Goal: Task Accomplishment & Management: Complete application form

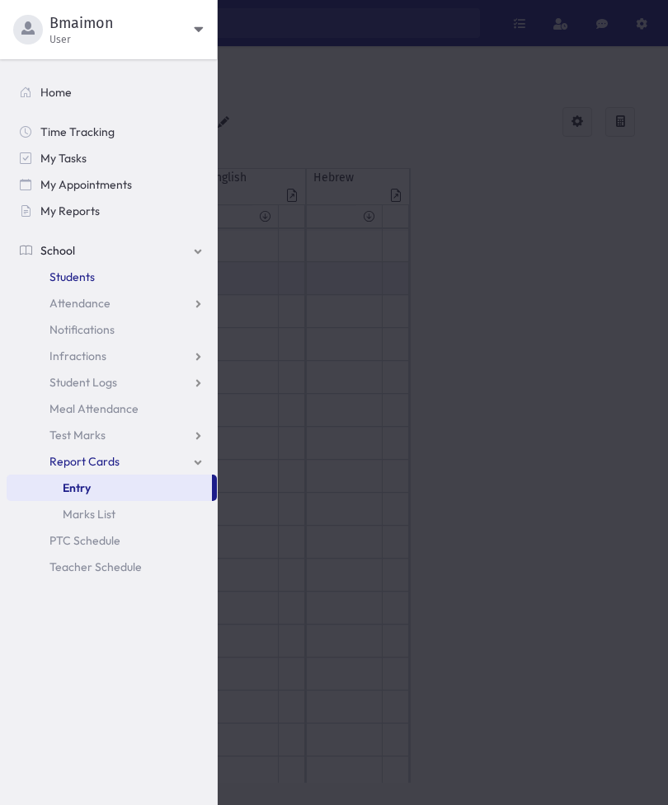
click at [68, 279] on span "Students" at bounding box center [71, 276] width 45 height 15
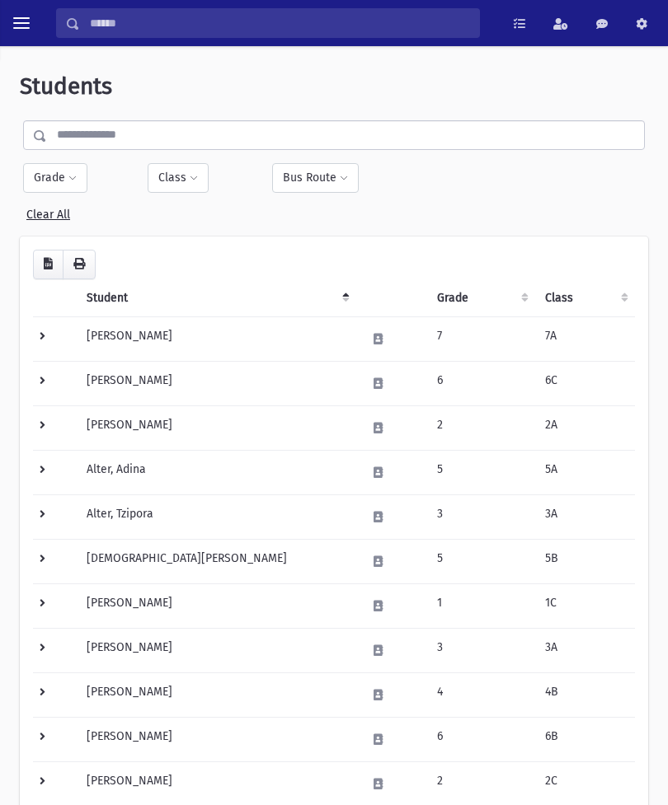
click at [7, 22] on button "toggle menu" at bounding box center [22, 23] width 30 height 30
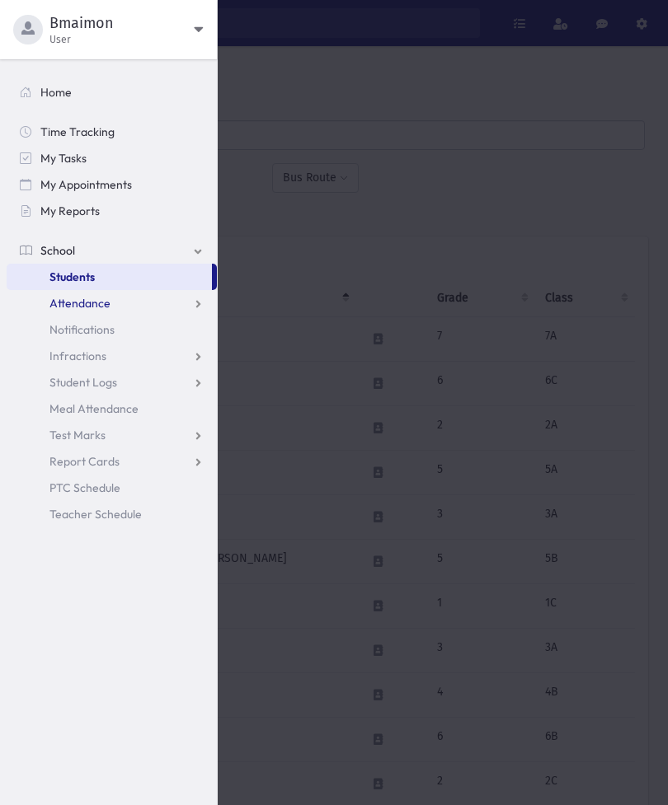
click at [76, 308] on span "Attendance" at bounding box center [79, 303] width 61 height 15
click at [77, 335] on span "Entry" at bounding box center [77, 329] width 28 height 15
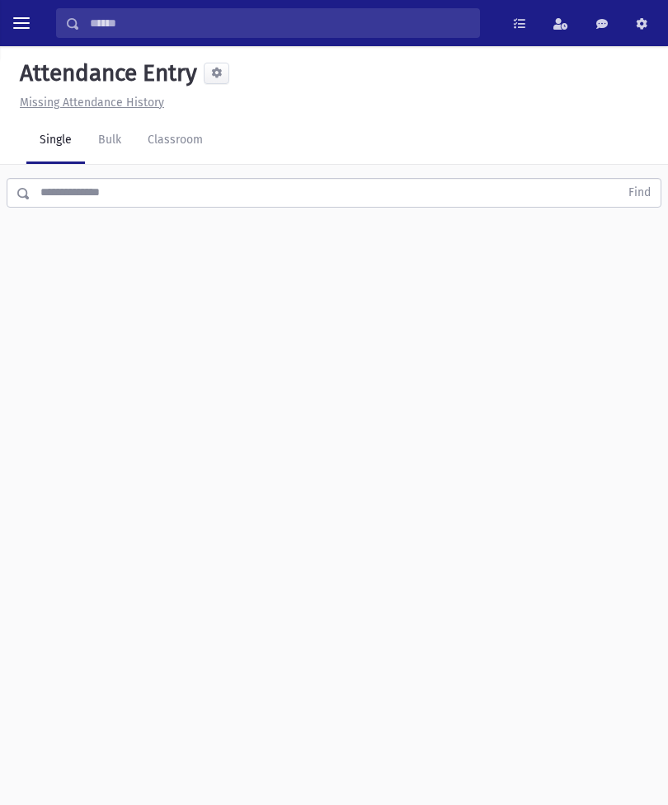
click at [176, 141] on link "Classroom" at bounding box center [175, 141] width 82 height 46
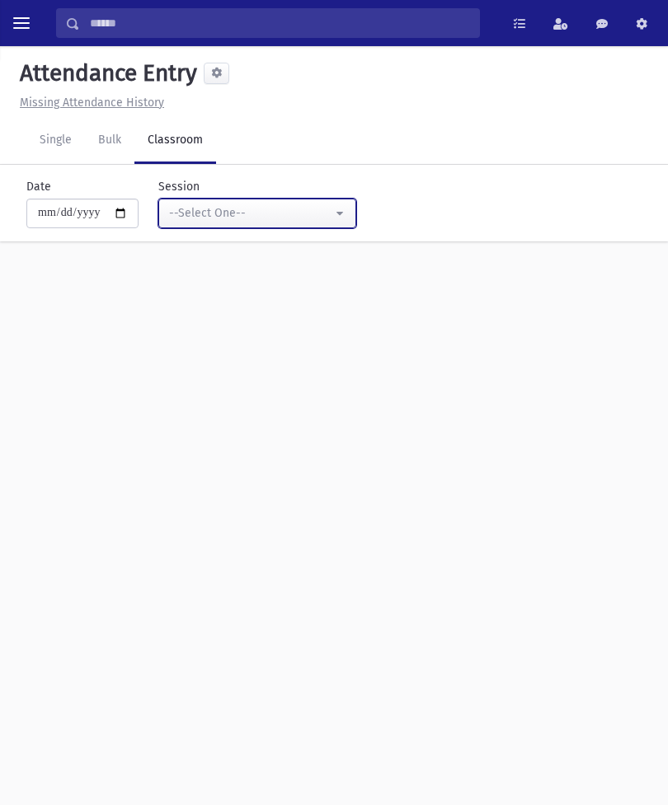
click at [213, 215] on div "--Select One--" at bounding box center [250, 212] width 163 height 17
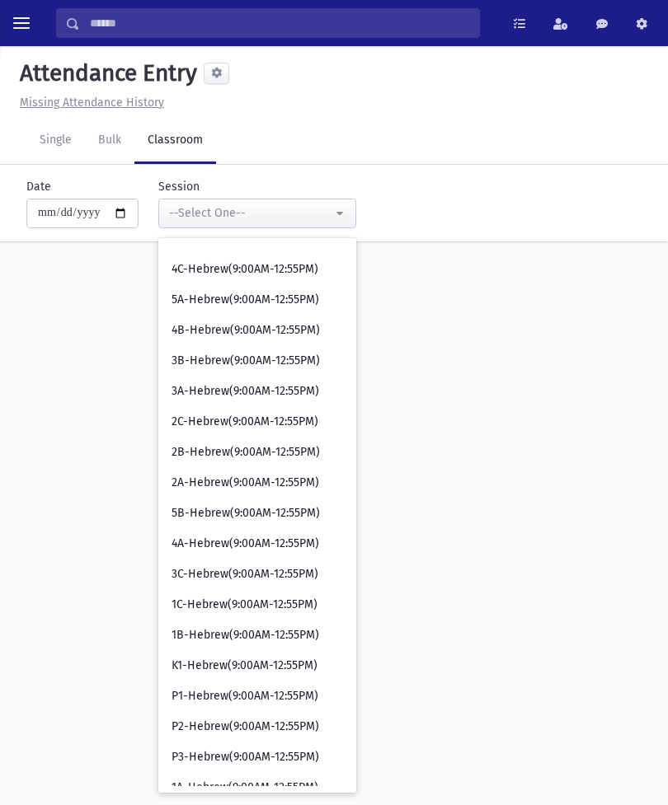
scroll to position [262, 0]
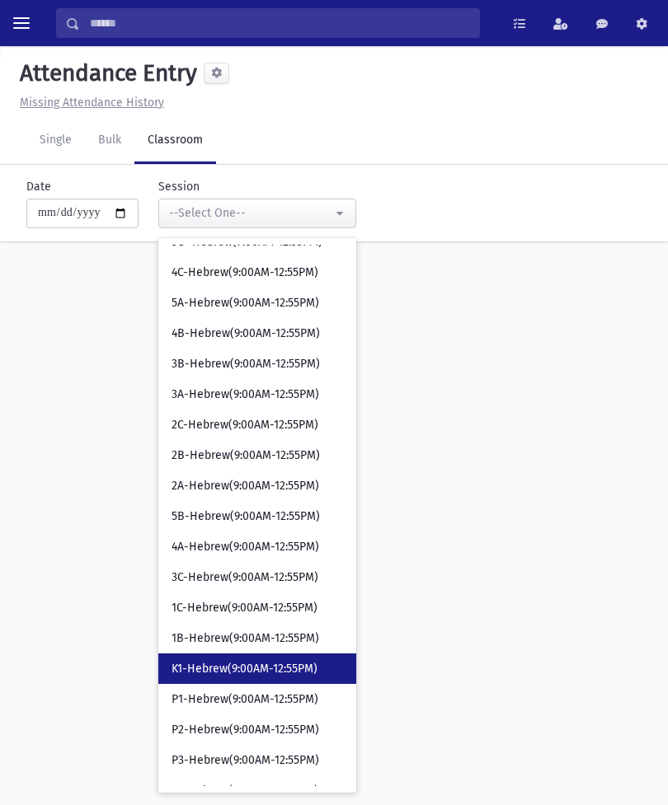
click at [180, 672] on span "K1-Hebrew(9:00AM-12:55PM)" at bounding box center [244, 669] width 146 height 16
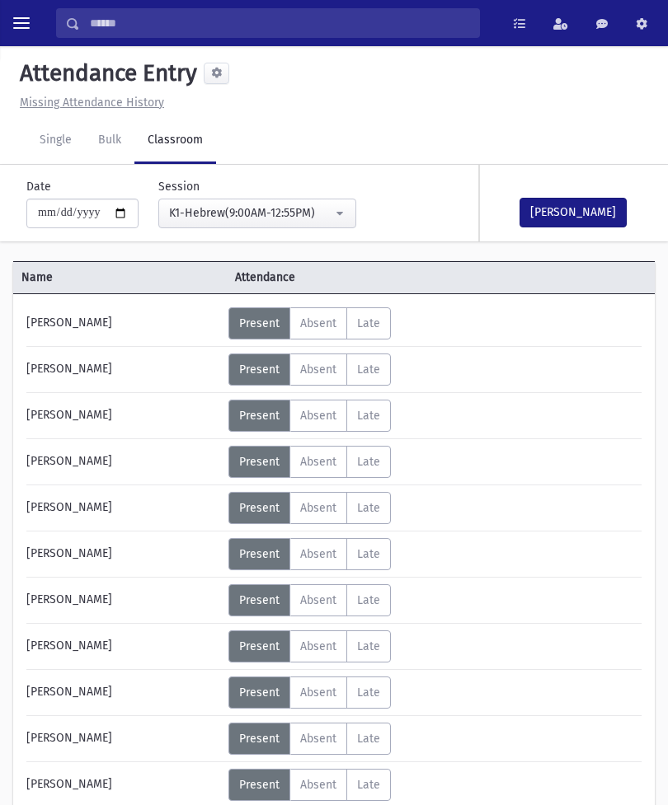
click at [571, 210] on button "Mark Done" at bounding box center [572, 213] width 107 height 30
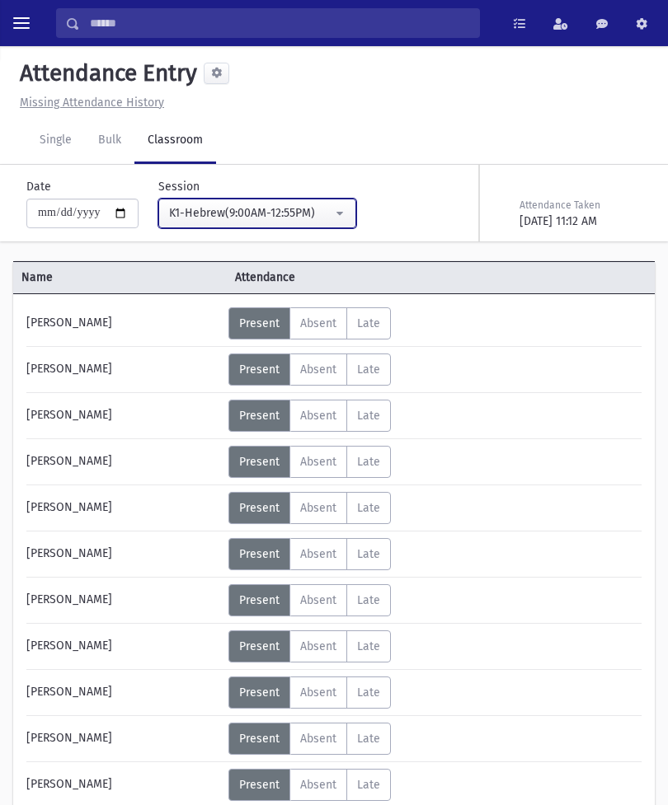
click at [294, 218] on div "K1-Hebrew(9:00AM-12:55PM)" at bounding box center [250, 212] width 163 height 17
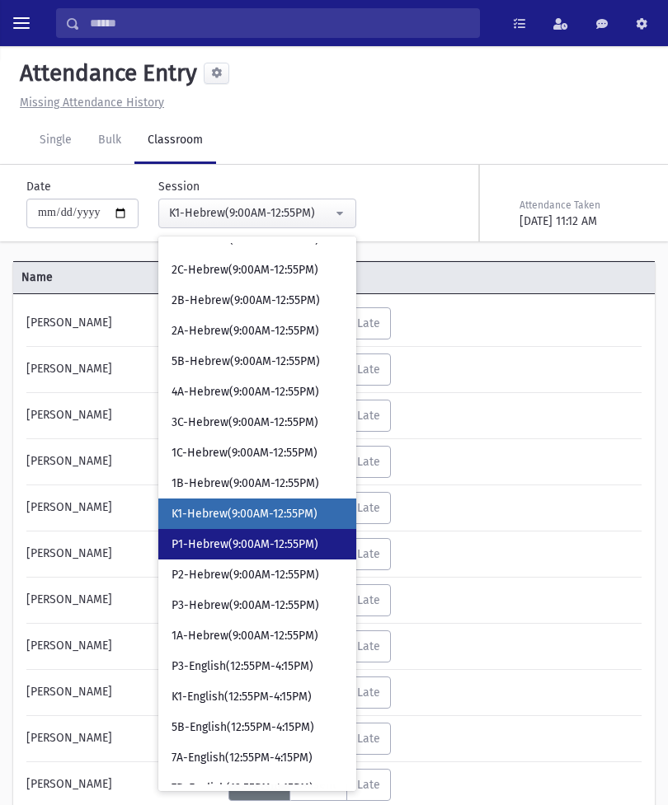
click at [258, 547] on span "P1-Hebrew(9:00AM-12:55PM)" at bounding box center [244, 544] width 147 height 16
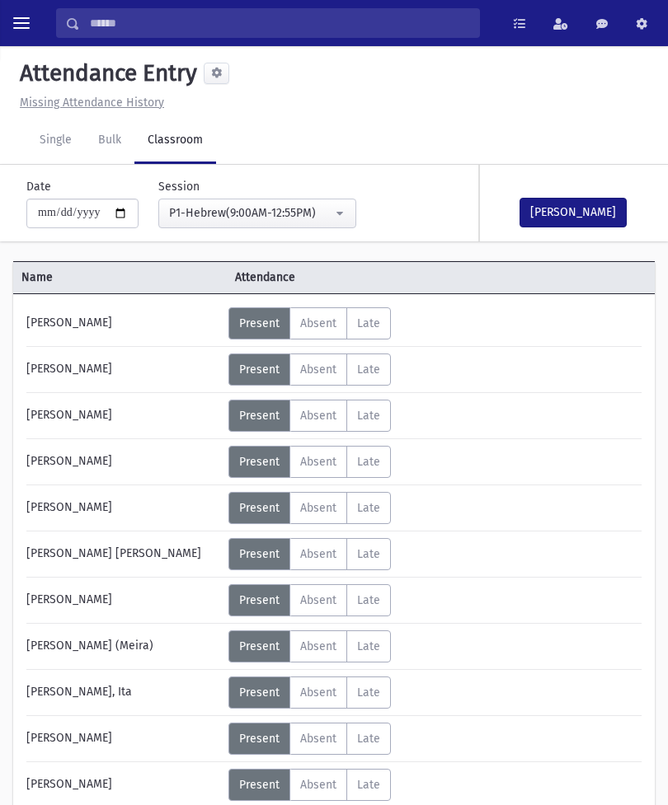
click at [589, 215] on button "Mark Done" at bounding box center [572, 213] width 107 height 30
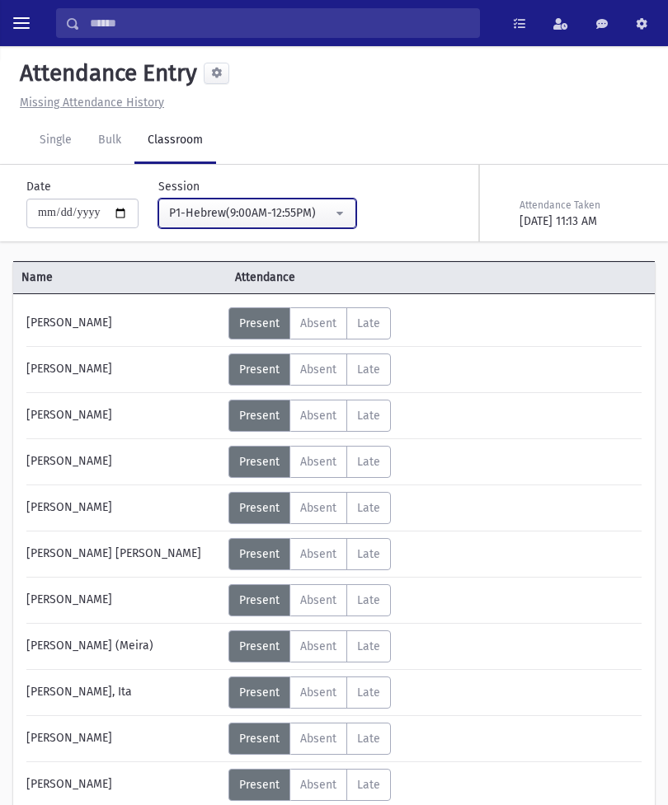
click at [283, 206] on div "P1-Hebrew(9:00AM-12:55PM)" at bounding box center [250, 212] width 163 height 17
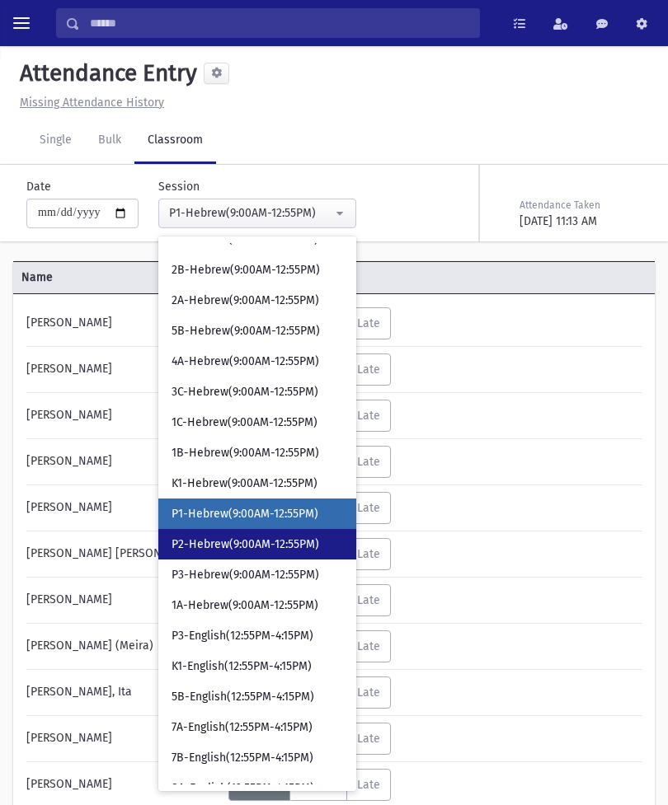
click at [264, 547] on span "P2-Hebrew(9:00AM-12:55PM)" at bounding box center [245, 544] width 148 height 16
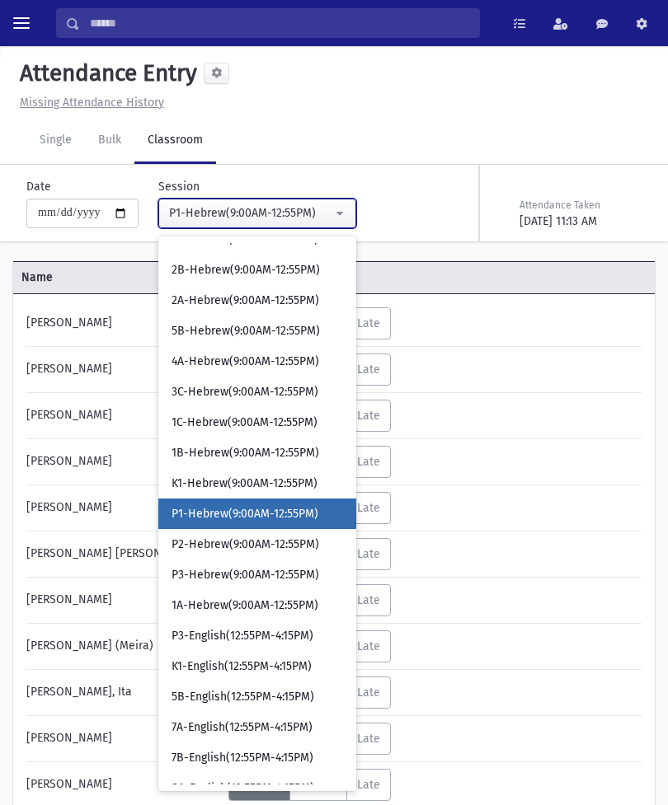
select select "****"
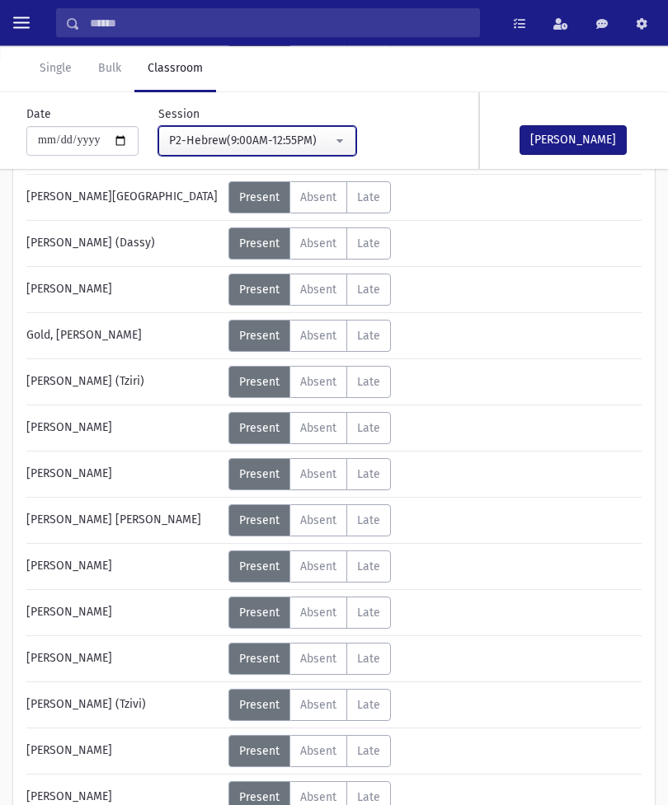
scroll to position [312, 0]
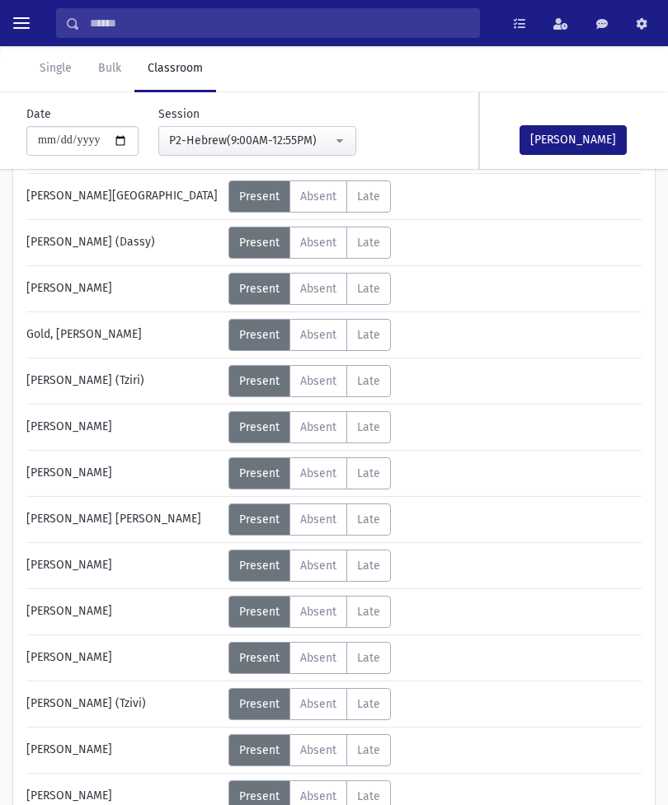
click at [323, 601] on label "Absent A" at bounding box center [318, 612] width 58 height 32
click at [452, 612] on span "Excused" at bounding box center [434, 619] width 49 height 17
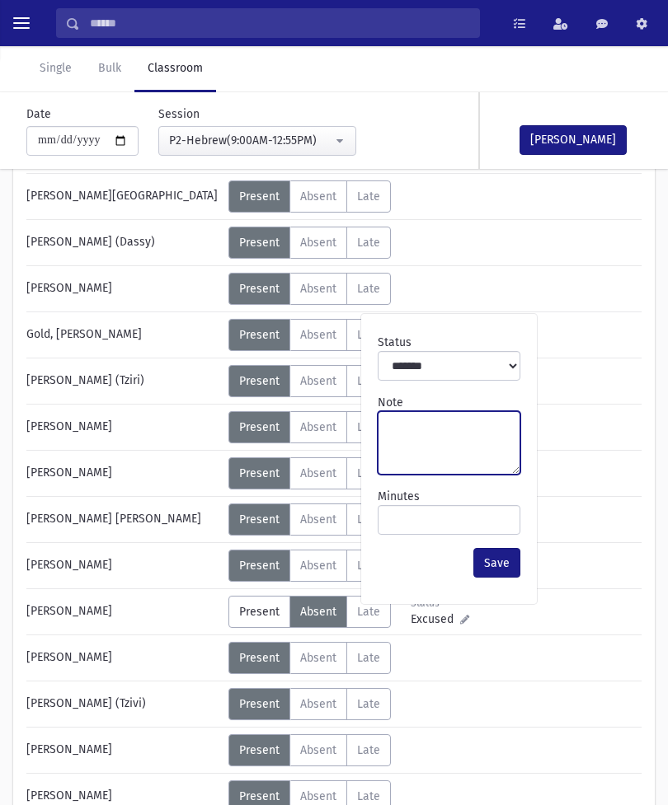
click at [456, 436] on textarea "Note" at bounding box center [448, 442] width 143 height 63
type textarea "**********"
click at [498, 559] on button "Save" at bounding box center [496, 563] width 47 height 30
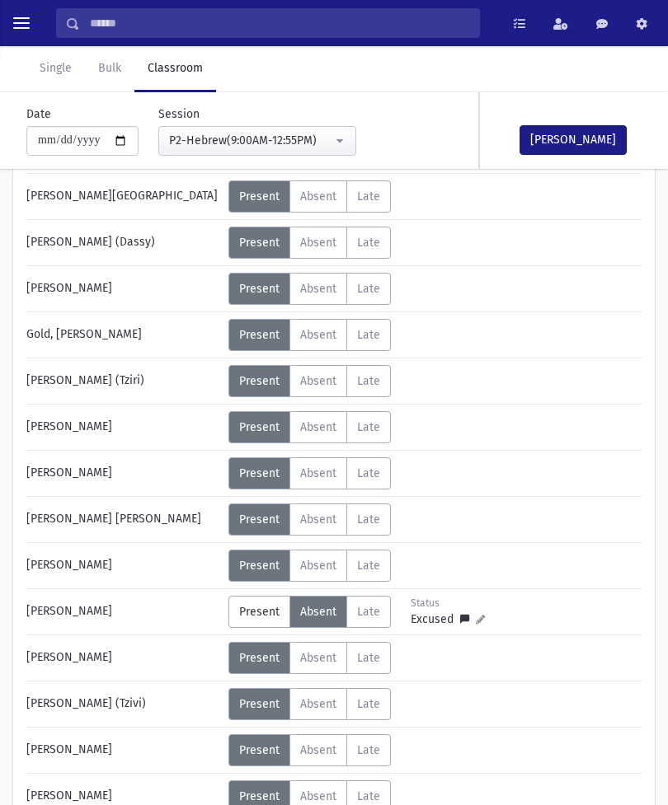
click at [603, 131] on button "Mark Done" at bounding box center [572, 140] width 107 height 30
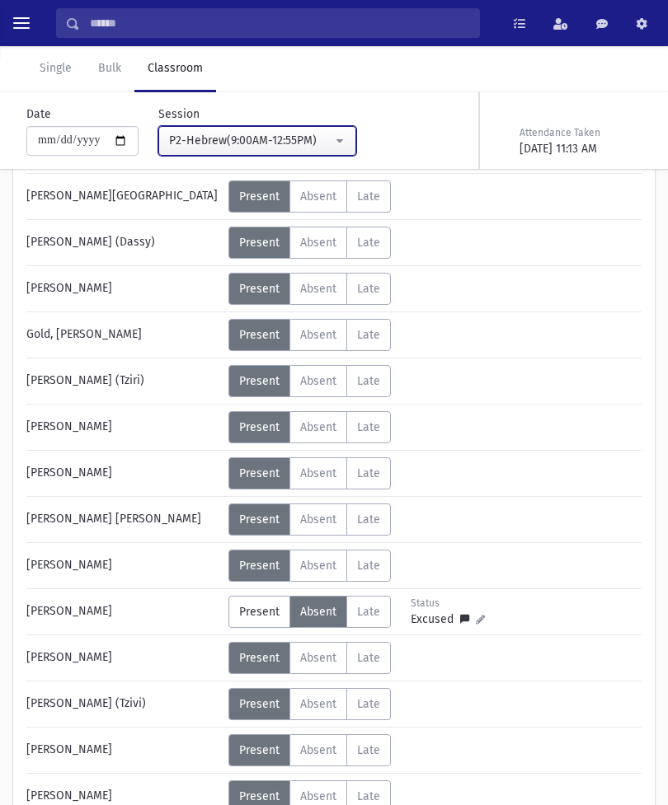
click at [298, 143] on div "P2-Hebrew(9:00AM-12:55PM)" at bounding box center [250, 140] width 163 height 17
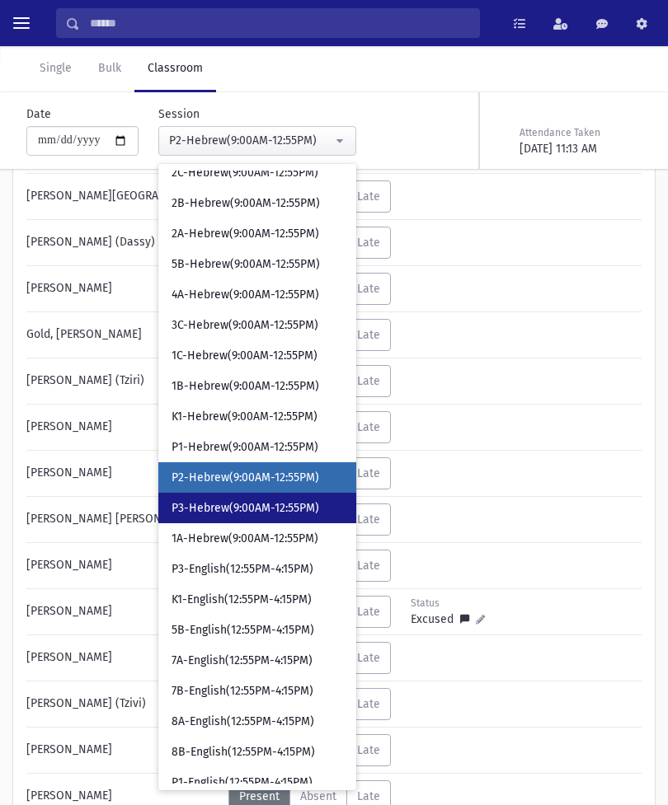
click at [274, 513] on span "P3-Hebrew(9:00AM-12:55PM)" at bounding box center [245, 508] width 148 height 16
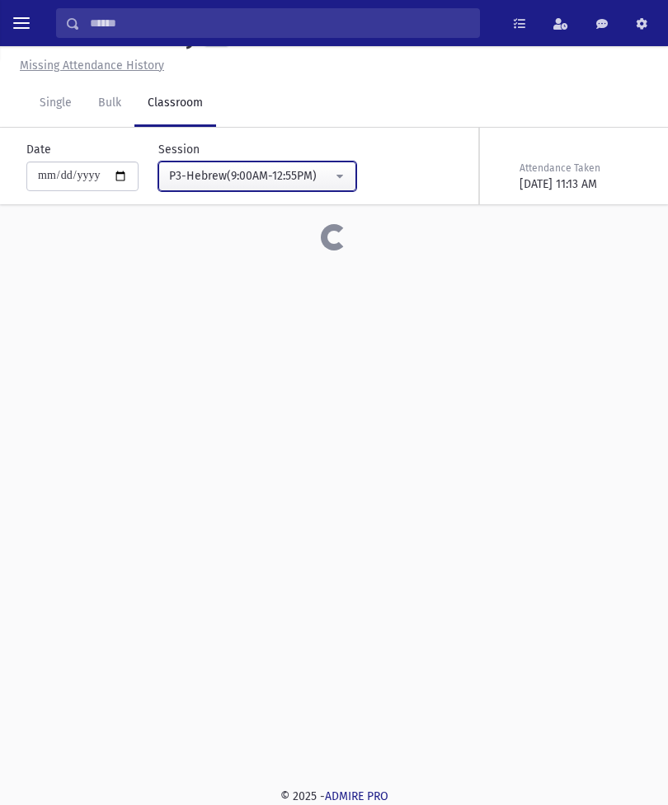
scroll to position [37, 0]
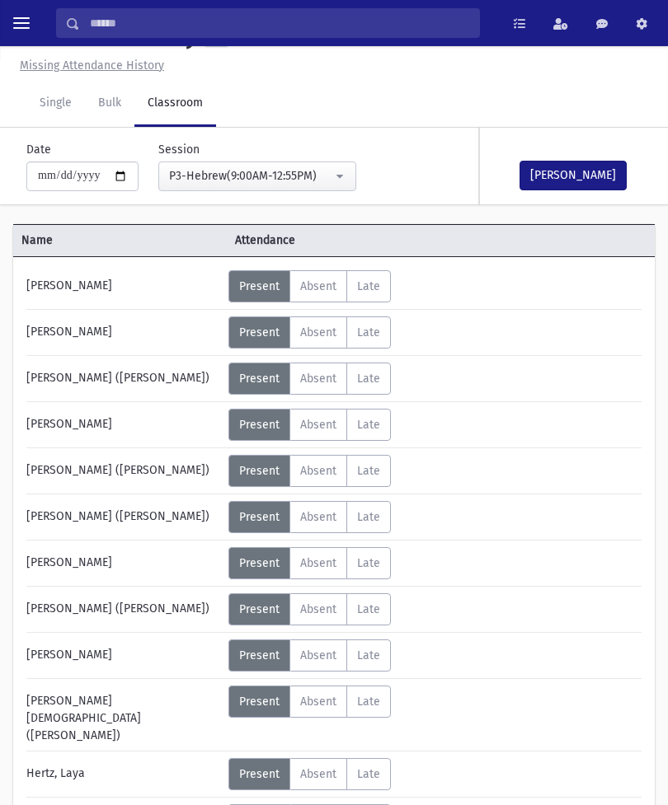
click at [586, 161] on button "Mark Done" at bounding box center [572, 176] width 107 height 30
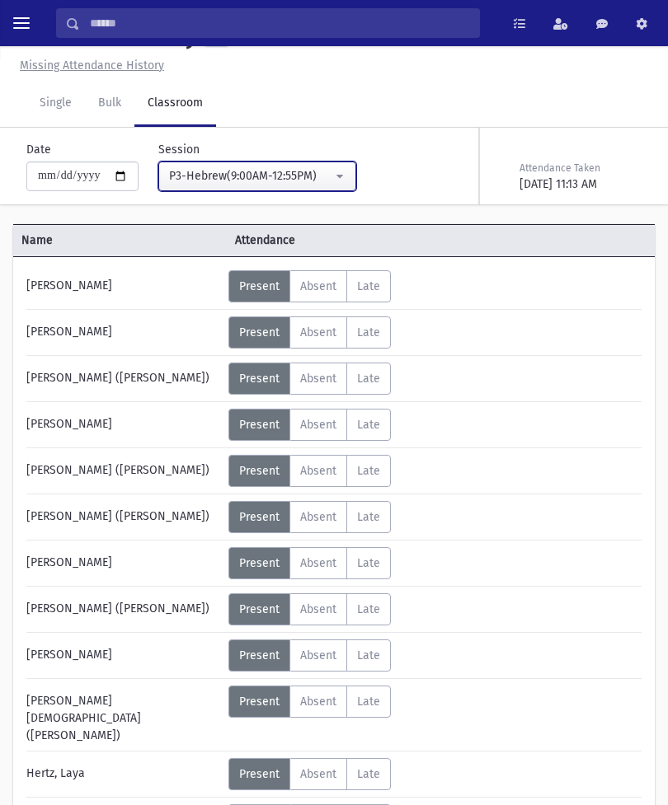
click at [313, 167] on button "P3-Hebrew(9:00AM-12:55PM)" at bounding box center [257, 177] width 198 height 30
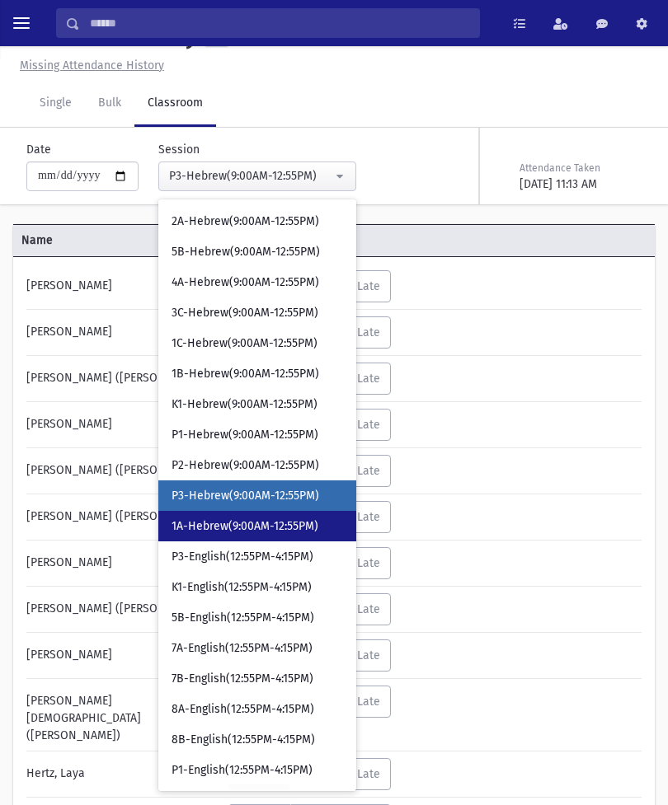
click at [260, 522] on span "1A-Hebrew(9:00AM-12:55PM)" at bounding box center [244, 526] width 147 height 16
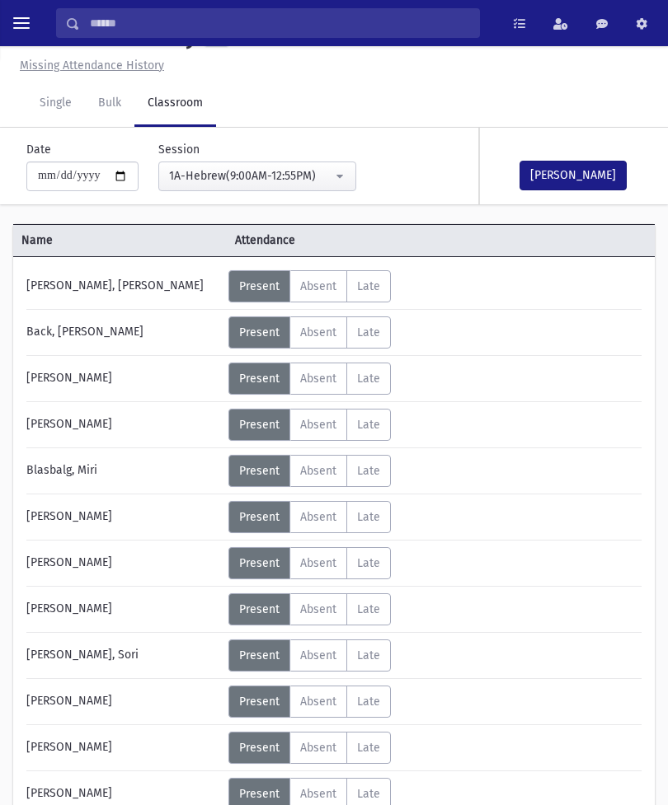
click at [594, 171] on button "Mark Done" at bounding box center [572, 176] width 107 height 30
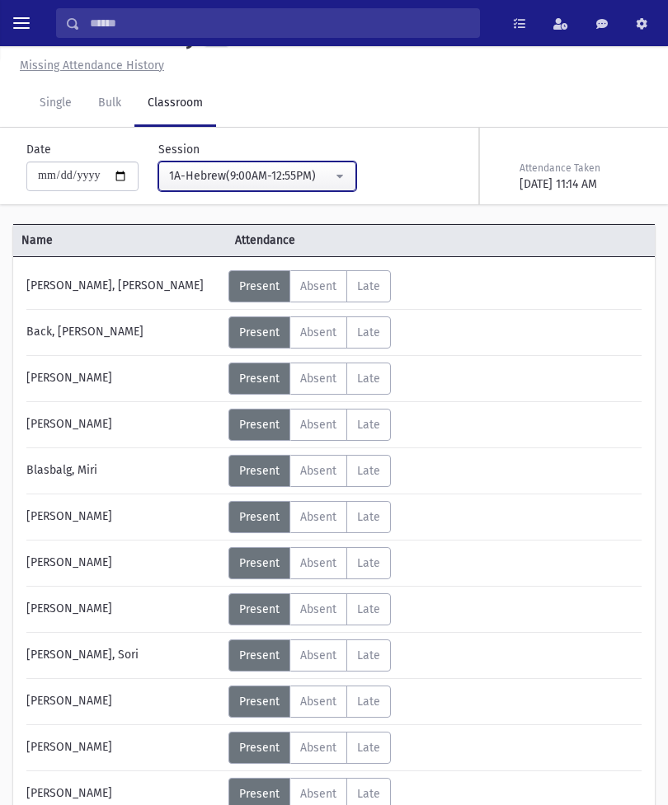
click at [296, 169] on div "1A-Hebrew(9:00AM-12:55PM)" at bounding box center [250, 175] width 163 height 17
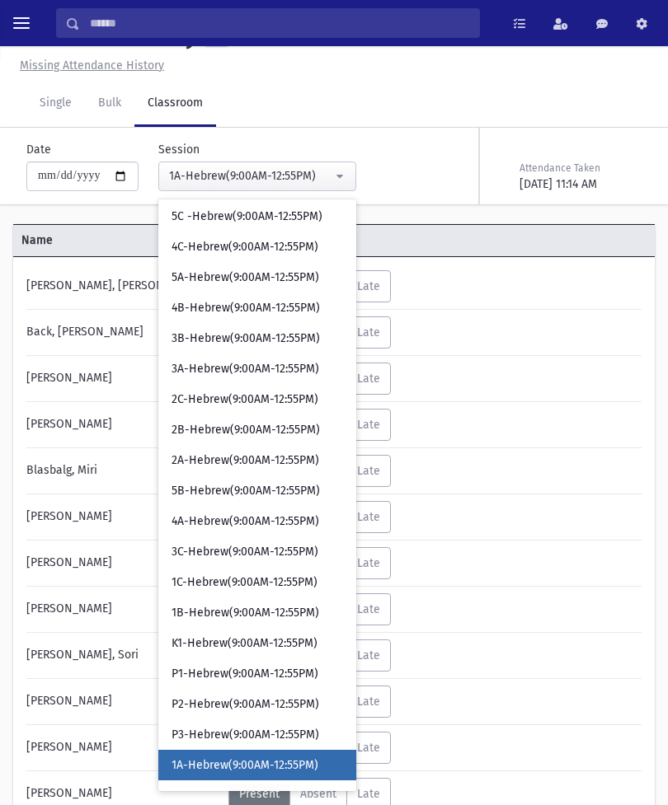
scroll to position [252, 0]
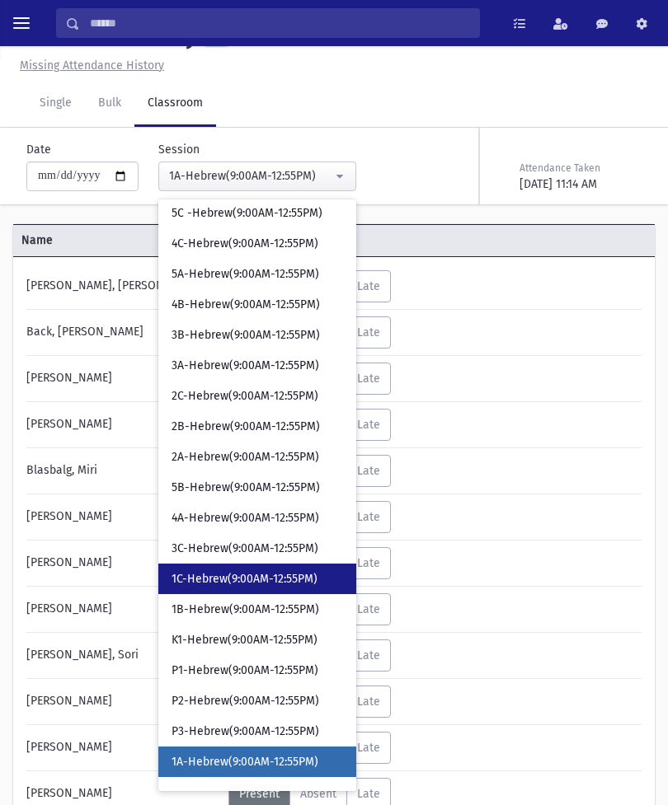
click at [255, 574] on span "1C-Hebrew(9:00AM-12:55PM)" at bounding box center [244, 579] width 146 height 16
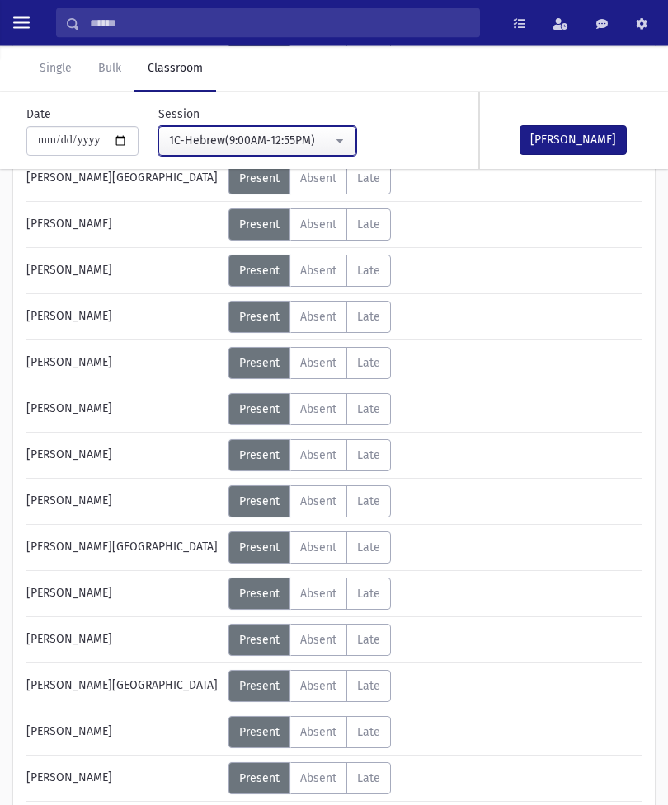
scroll to position [514, 0]
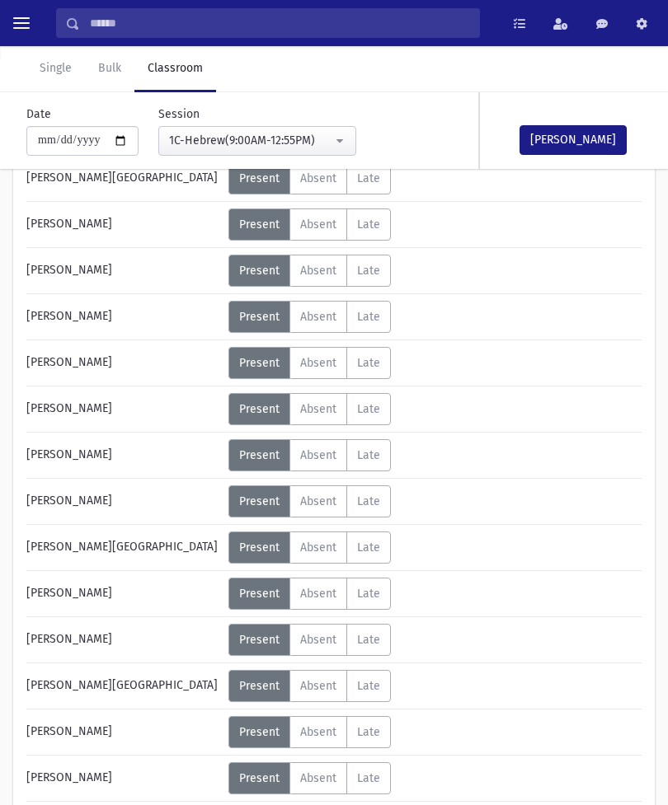
click at [325, 643] on span "Absent" at bounding box center [318, 640] width 36 height 14
click at [567, 126] on button "Mark Done" at bounding box center [572, 140] width 107 height 30
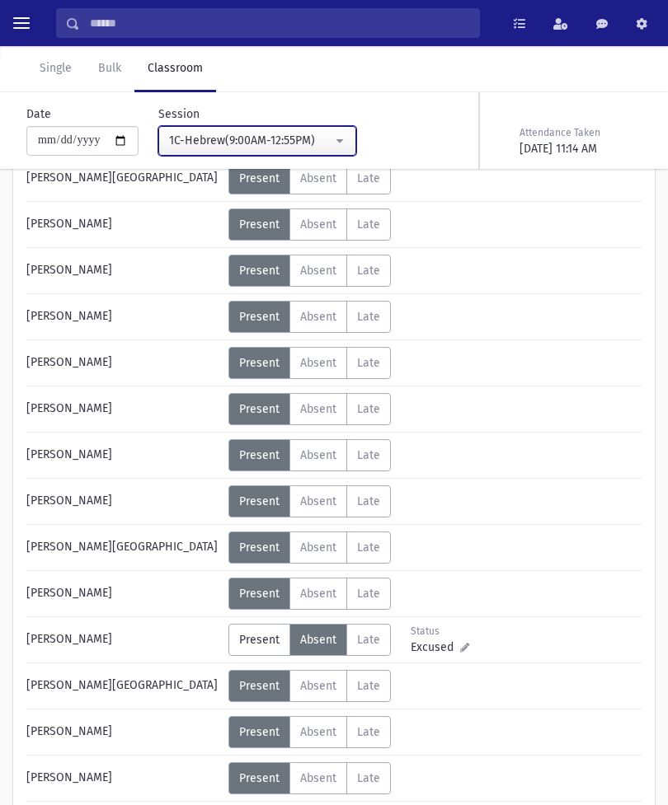
click at [318, 143] on button "1C-Hebrew(9:00AM-12:55PM)" at bounding box center [257, 141] width 198 height 30
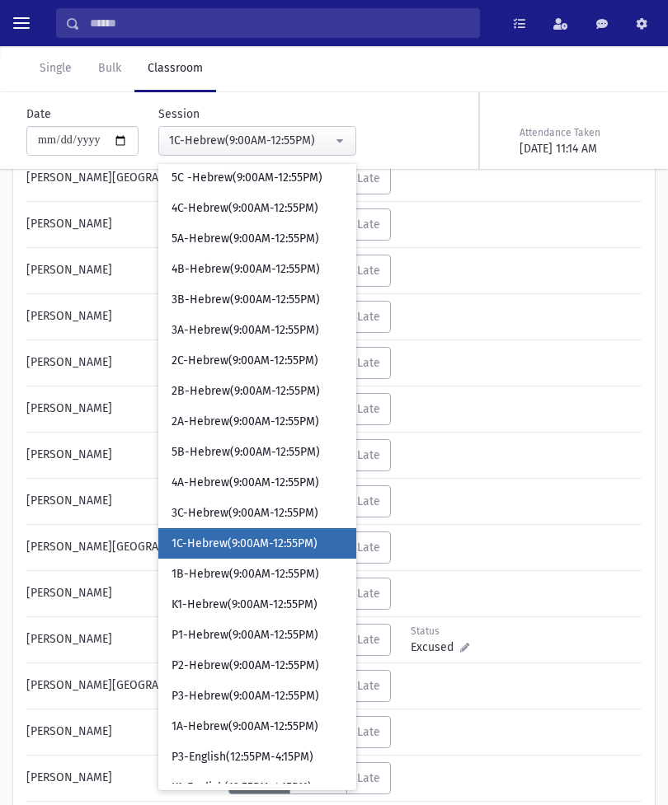
scroll to position [318, 0]
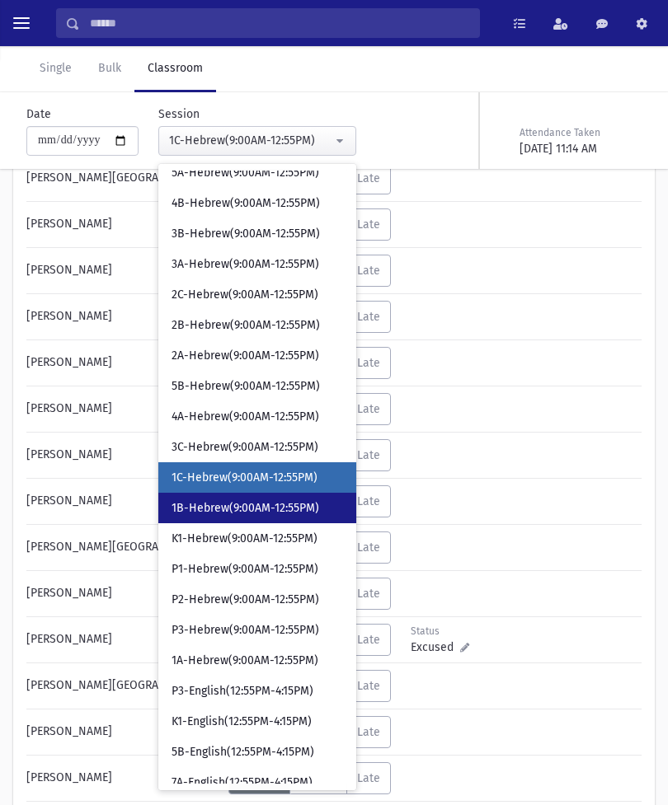
click at [265, 507] on span "1B-Hebrew(9:00AM-12:55PM)" at bounding box center [245, 508] width 148 height 16
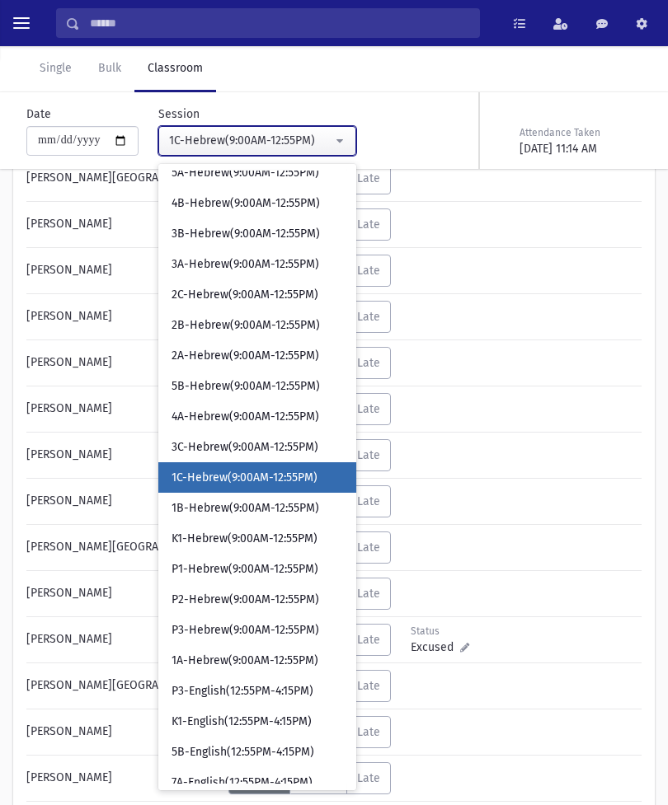
scroll to position [37, 0]
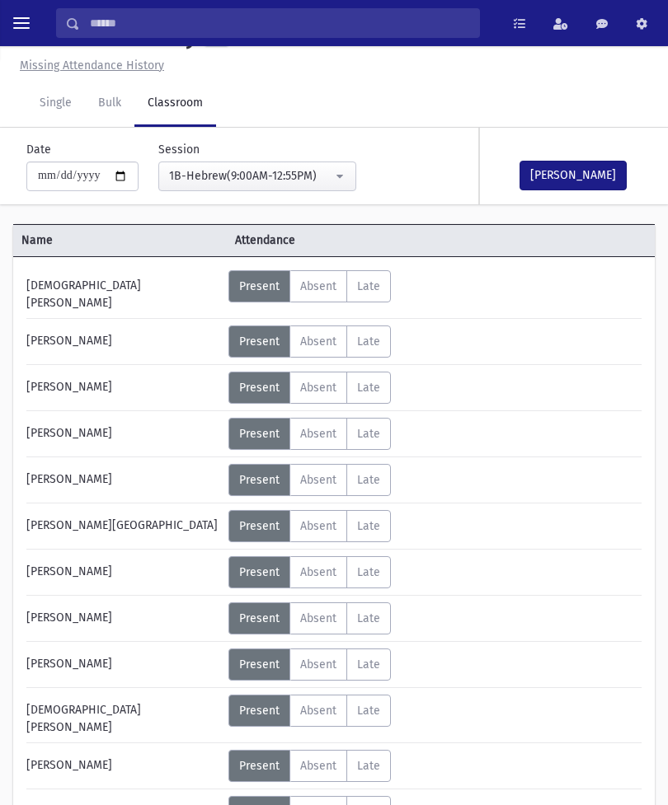
click at [568, 177] on button "Mark Done" at bounding box center [572, 176] width 107 height 30
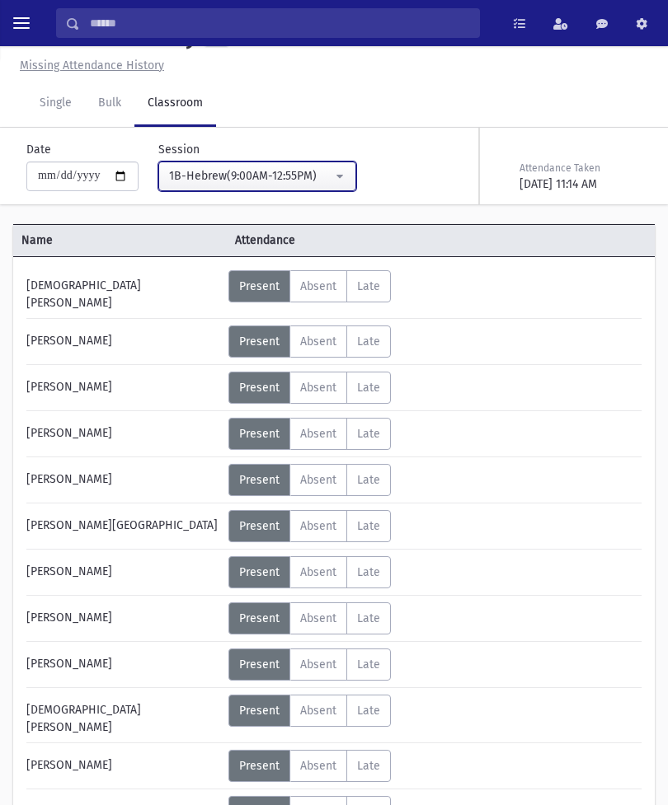
click at [315, 166] on button "1B-Hebrew(9:00AM-12:55PM)" at bounding box center [257, 177] width 198 height 30
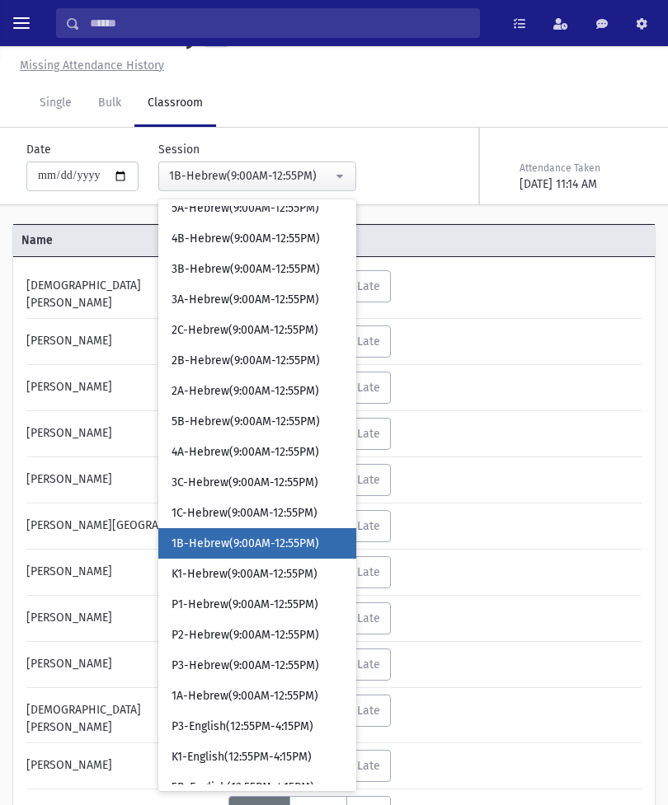
scroll to position [366, 0]
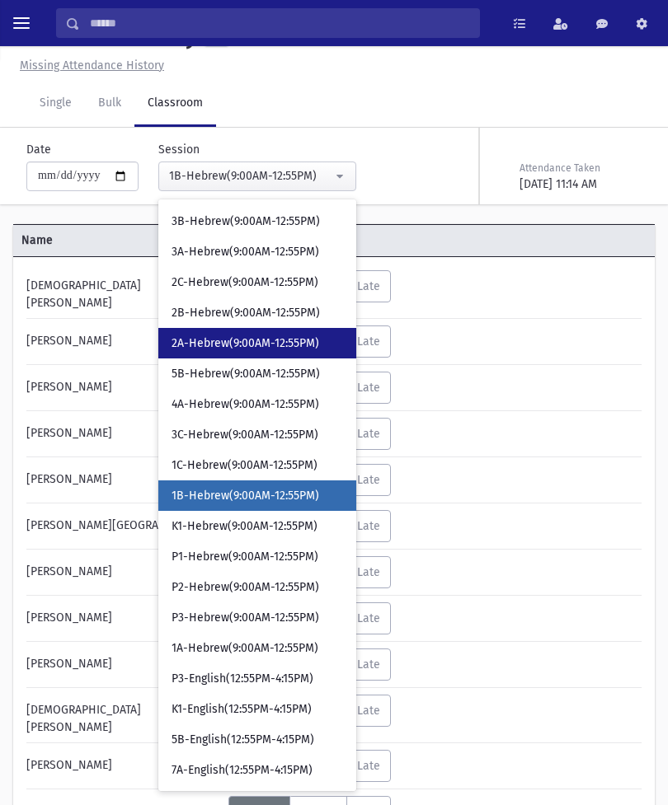
click at [250, 331] on link "2A-Hebrew(9:00AM-12:55PM)" at bounding box center [257, 343] width 198 height 30
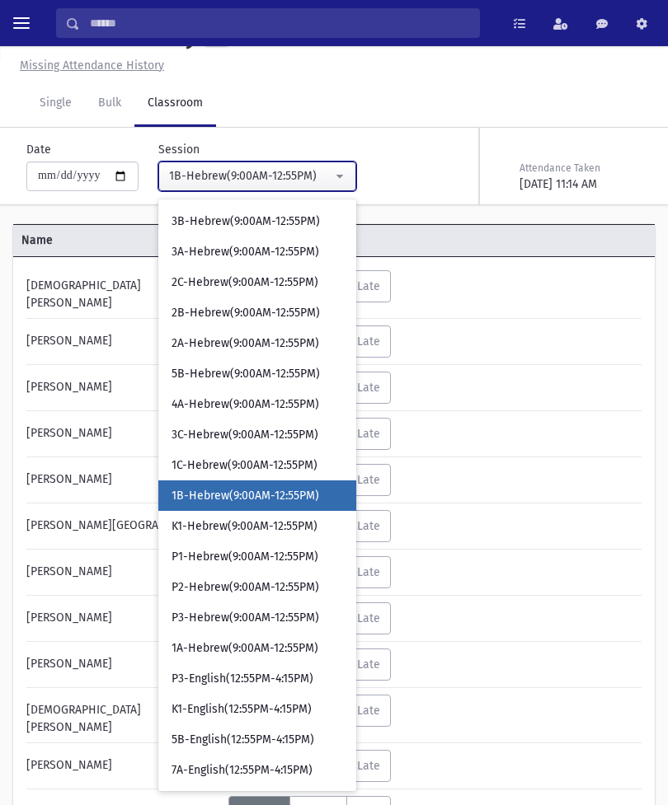
select select "****"
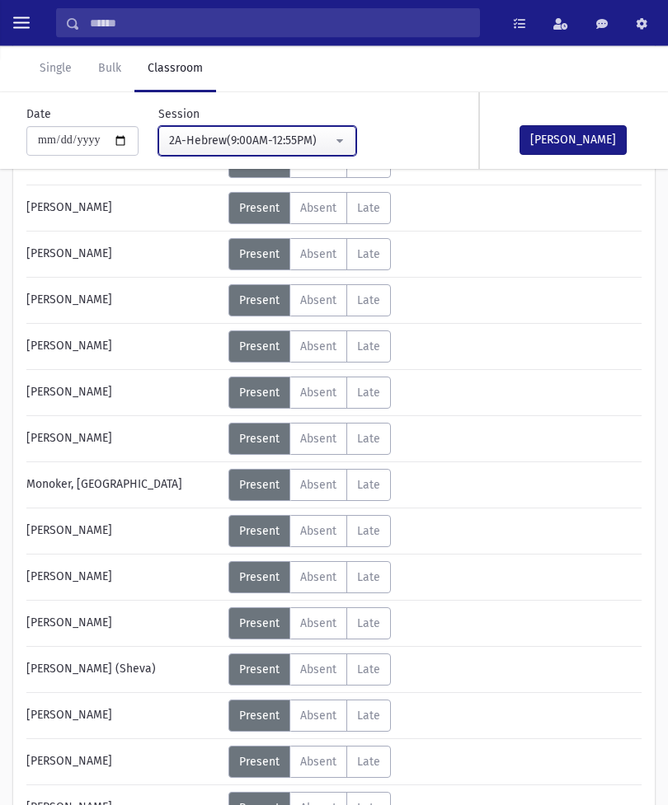
scroll to position [438, 0]
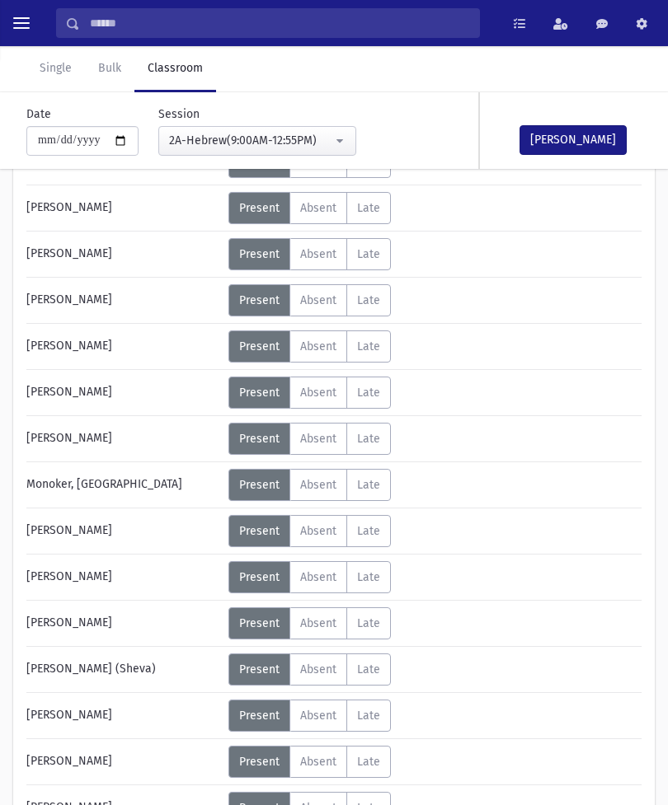
click at [322, 299] on span "Absent" at bounding box center [318, 300] width 36 height 14
click at [332, 667] on span "Absent" at bounding box center [318, 670] width 36 height 14
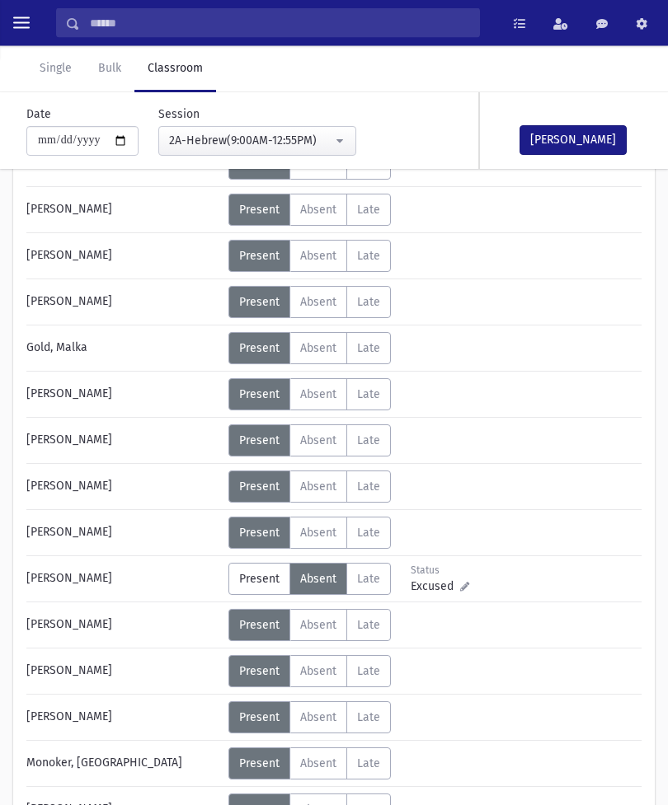
scroll to position [160, 0]
click at [327, 246] on label "Absent A" at bounding box center [318, 256] width 58 height 32
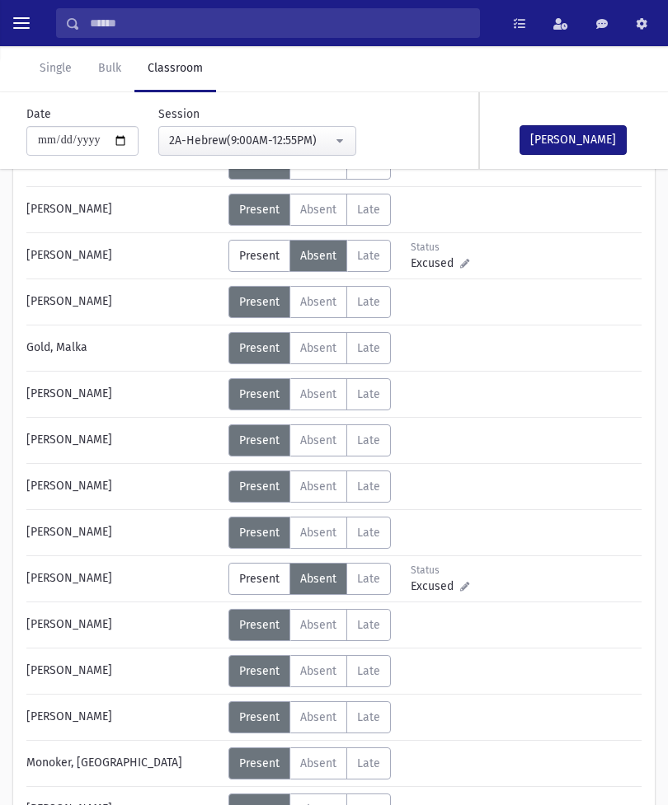
click at [456, 579] on span "Excused" at bounding box center [434, 586] width 49 height 17
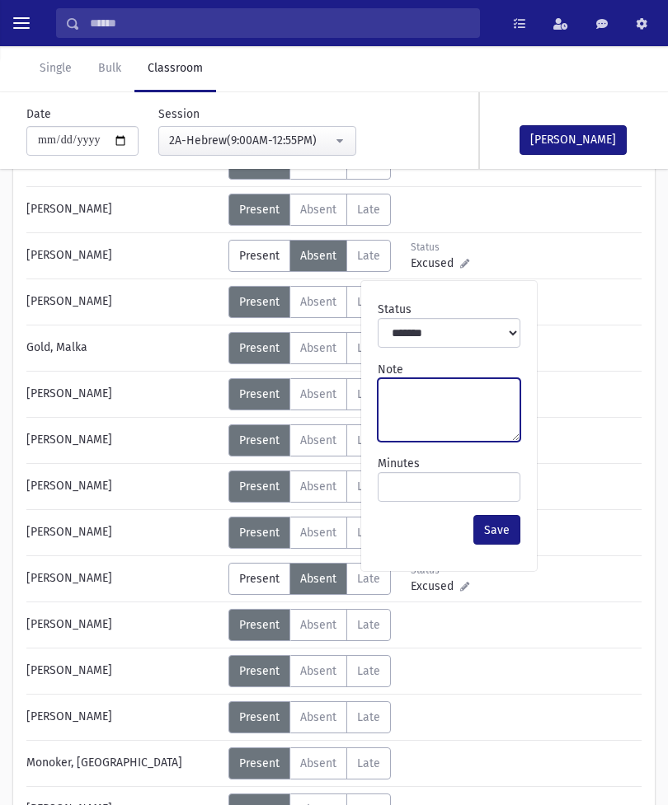
click at [459, 387] on textarea "Note" at bounding box center [448, 409] width 143 height 63
type textarea "**********"
click at [500, 532] on button "Save" at bounding box center [496, 530] width 47 height 30
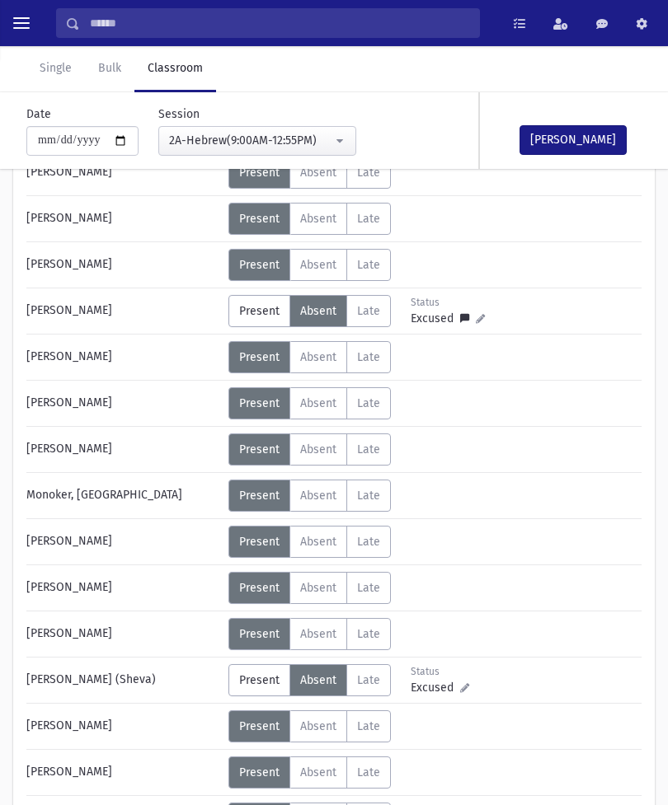
scroll to position [424, 0]
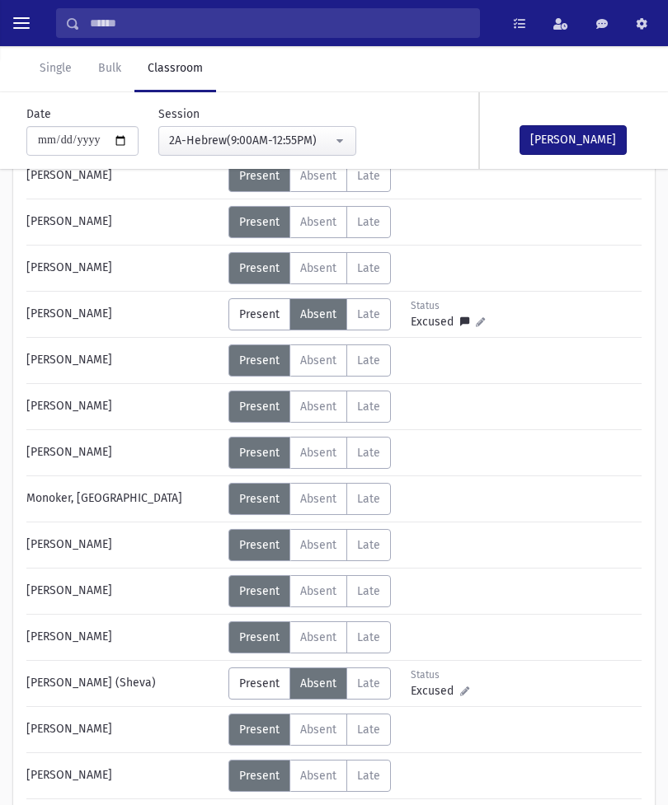
click at [466, 691] on icon at bounding box center [464, 690] width 9 height 9
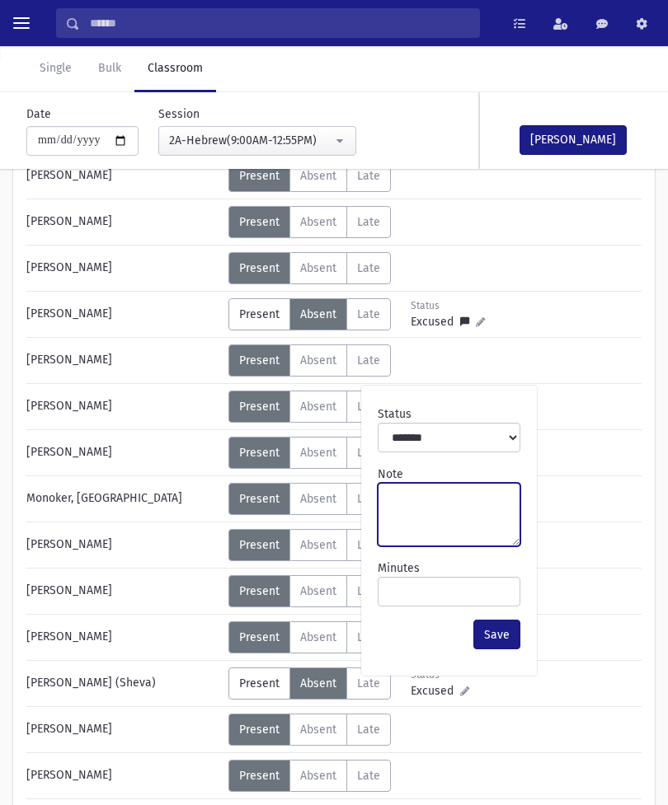
click at [429, 496] on textarea "Note" at bounding box center [448, 514] width 143 height 63
type textarea "**********"
click at [517, 638] on button "Save" at bounding box center [496, 635] width 47 height 30
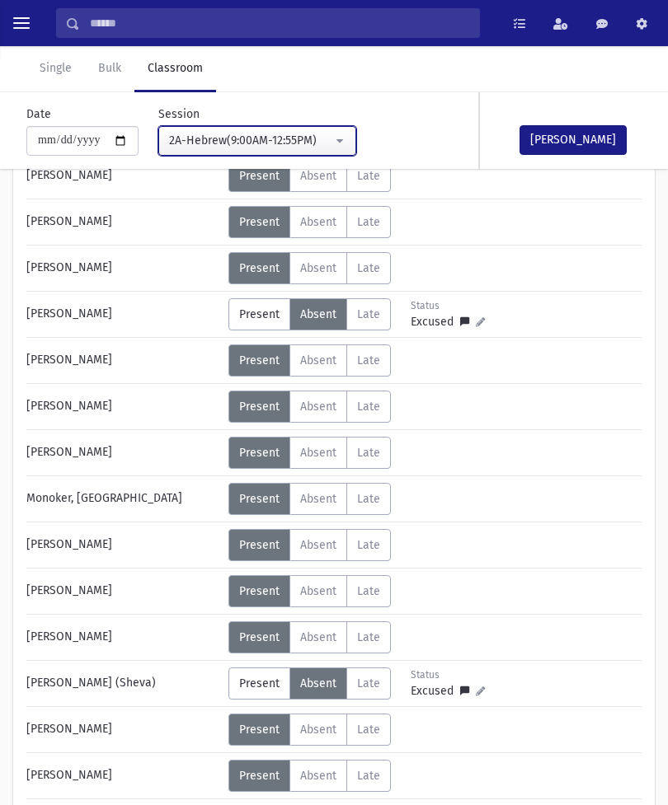
click at [262, 141] on div "2A-Hebrew(9:00AM-12:55PM)" at bounding box center [250, 140] width 163 height 17
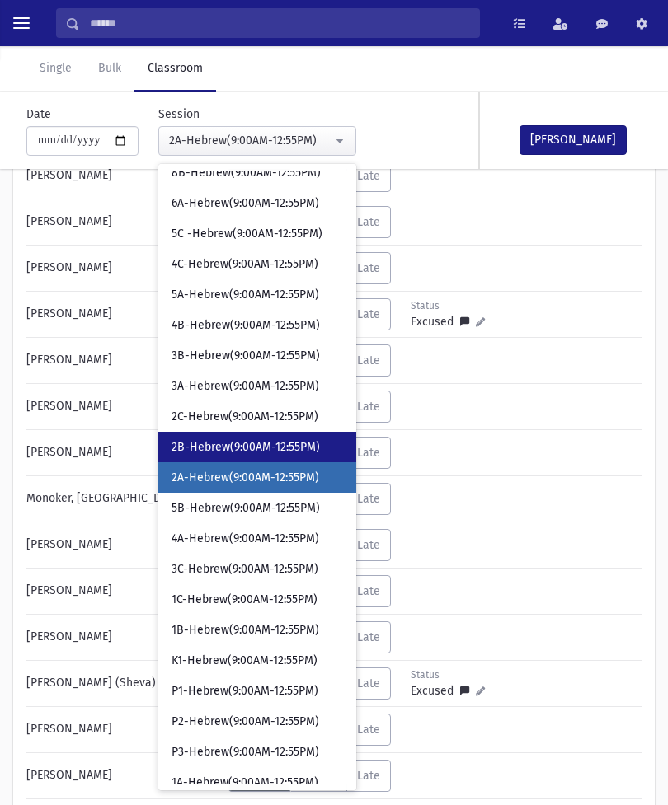
click at [226, 449] on span "2B-Hebrew(9:00AM-12:55PM)" at bounding box center [245, 447] width 148 height 16
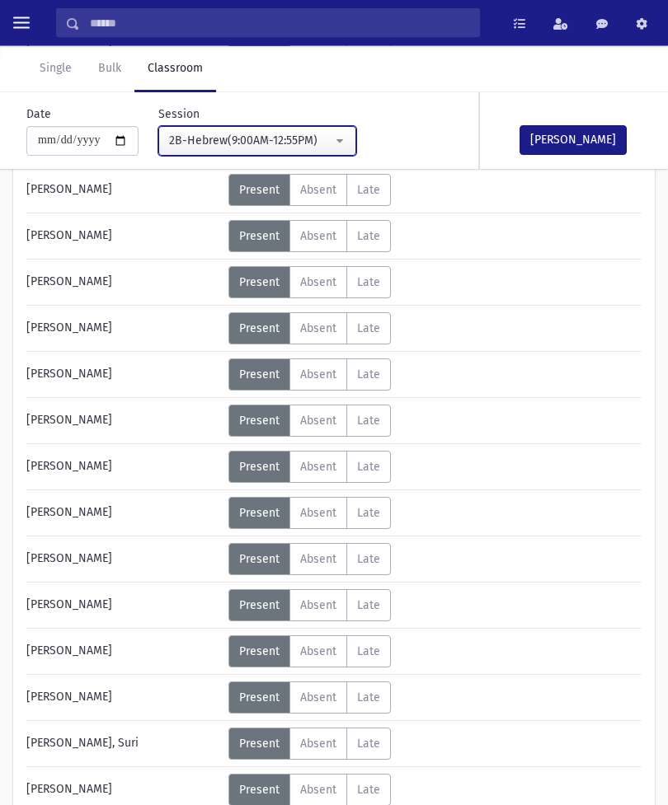
scroll to position [525, 0]
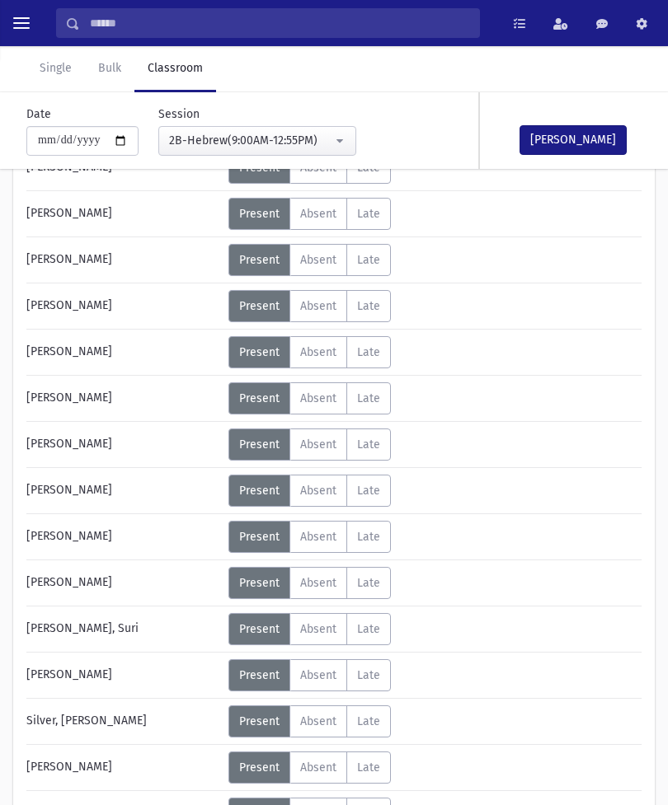
click at [331, 804] on div "Error occurred. Unable to update record." at bounding box center [333, 785] width 231 height 37
click at [323, 767] on div "Error ×" at bounding box center [333, 752] width 231 height 30
click at [318, 767] on div "Error ×" at bounding box center [333, 752] width 231 height 30
click at [333, 767] on div "Error ×" at bounding box center [333, 752] width 231 height 30
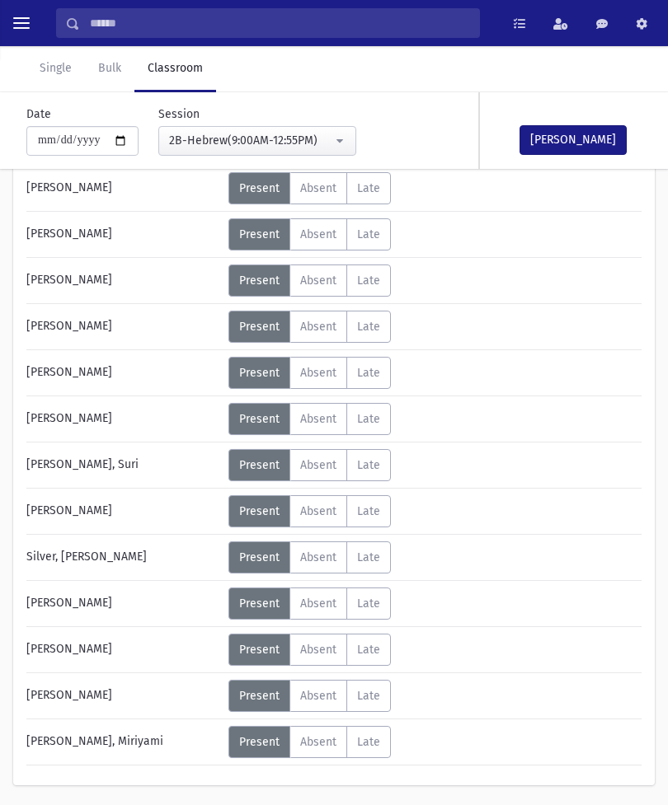
scroll to position [691, 0]
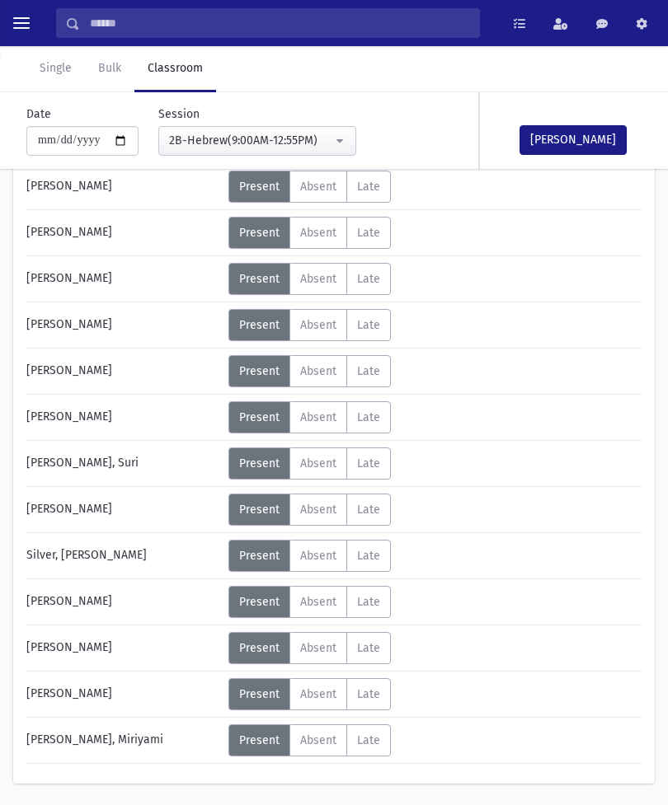
click at [337, 640] on label "Absent A" at bounding box center [318, 648] width 58 height 32
click at [317, 648] on span "Absent" at bounding box center [318, 648] width 36 height 14
click at [585, 140] on button "Mark Done" at bounding box center [572, 140] width 107 height 30
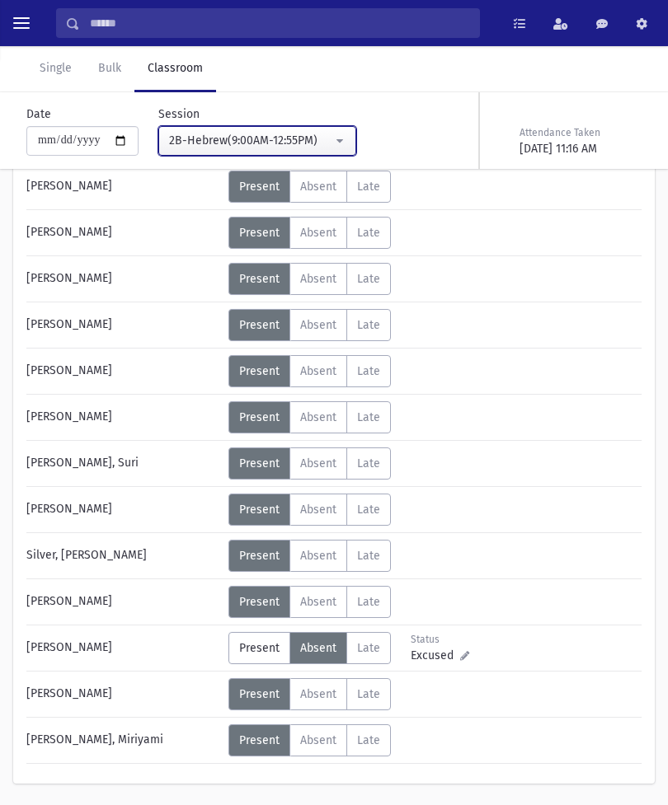
click at [294, 144] on div "2B-Hebrew(9:00AM-12:55PM)" at bounding box center [250, 140] width 163 height 17
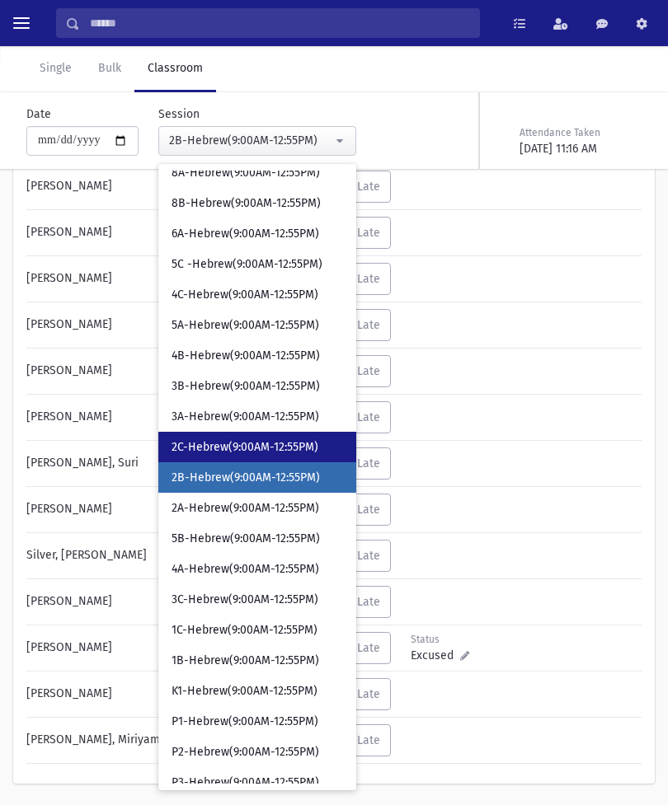
click at [259, 453] on span "2C-Hebrew(9:00AM-12:55PM)" at bounding box center [244, 447] width 147 height 16
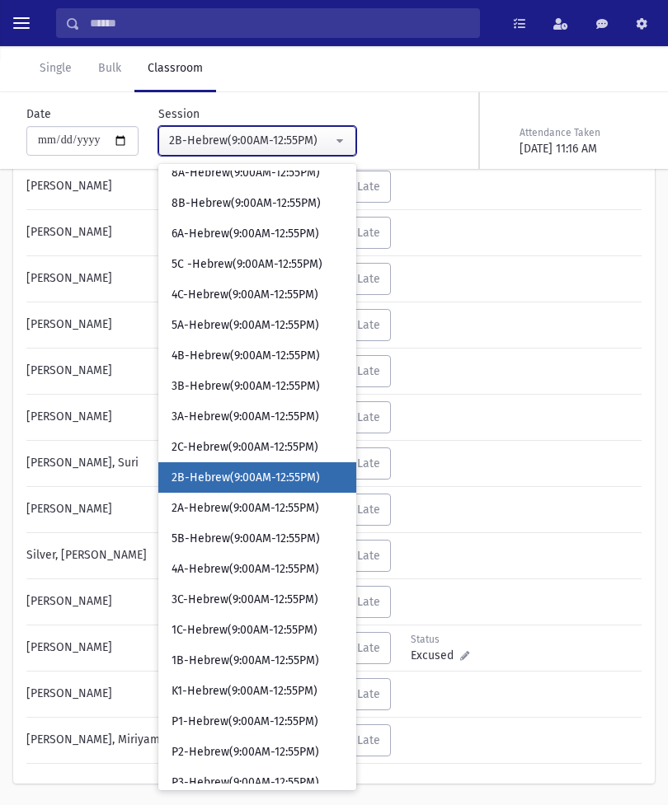
select select "****"
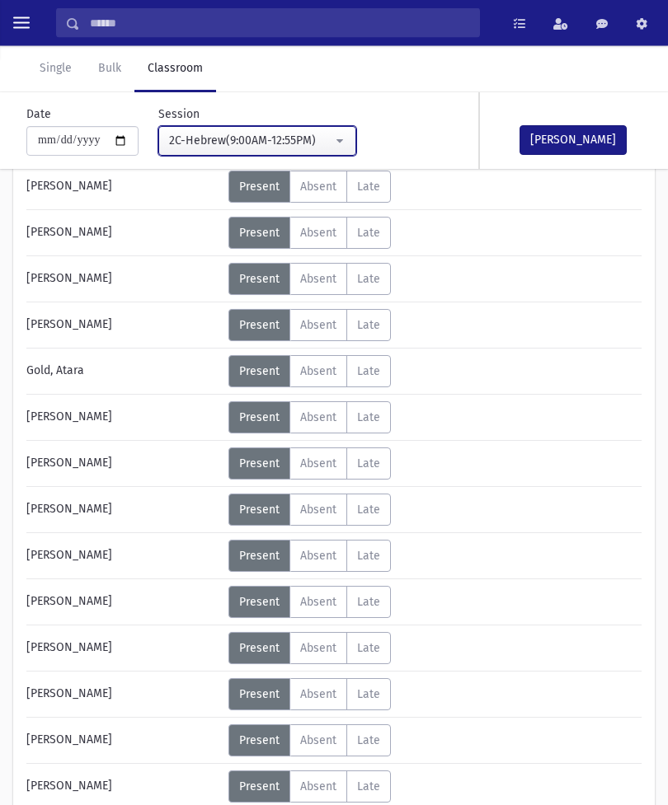
scroll to position [183, 0]
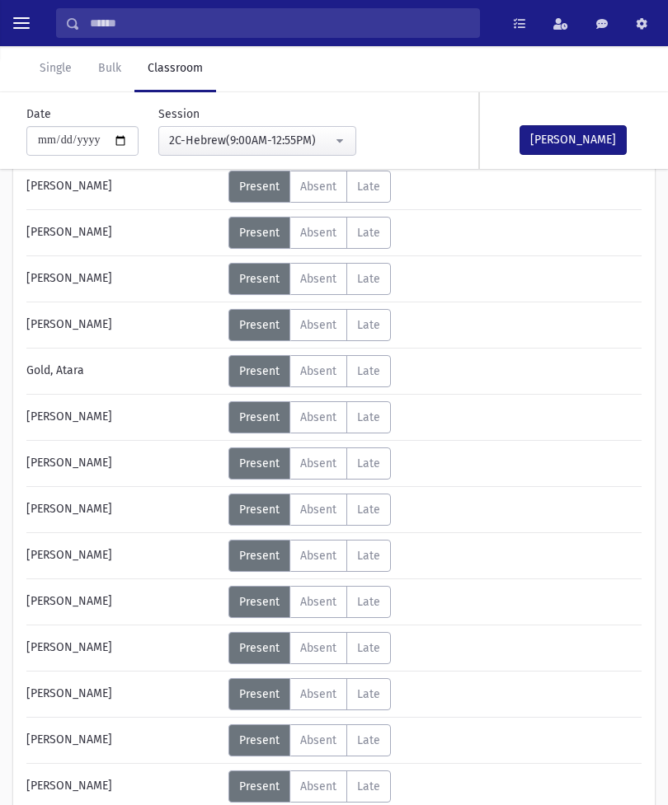
click at [327, 691] on span "Absent" at bounding box center [318, 694] width 36 height 14
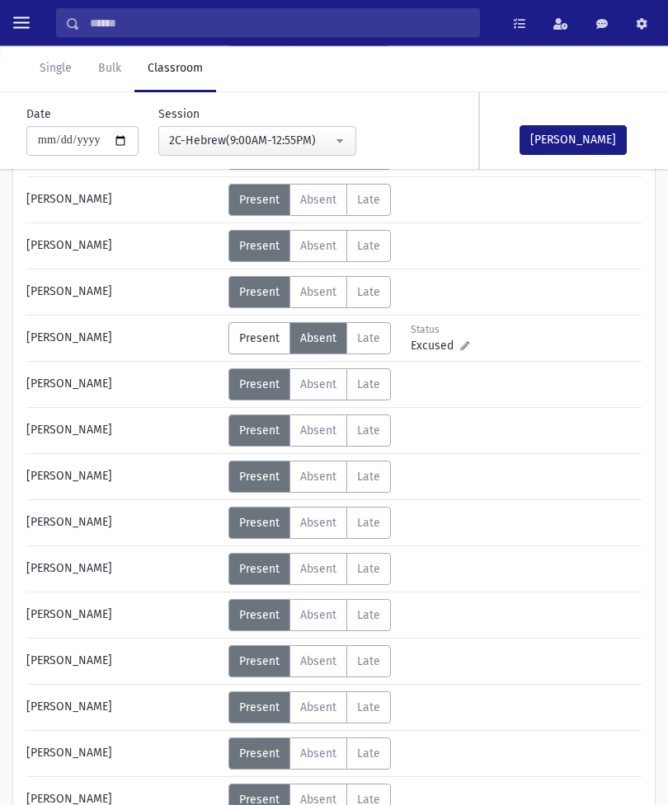
scroll to position [539, 0]
click at [317, 749] on span "Absent" at bounding box center [318, 754] width 36 height 14
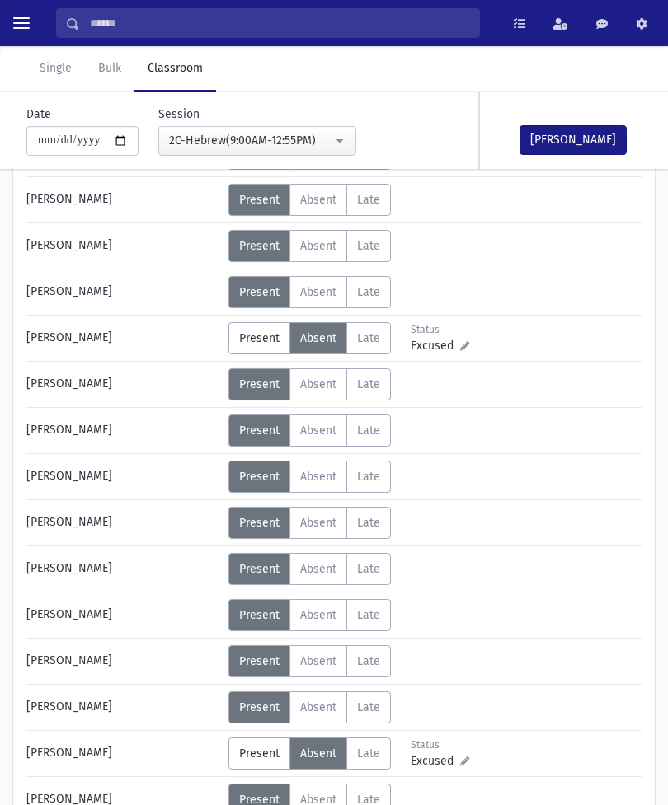
click at [583, 148] on button "Mark Done" at bounding box center [572, 140] width 107 height 30
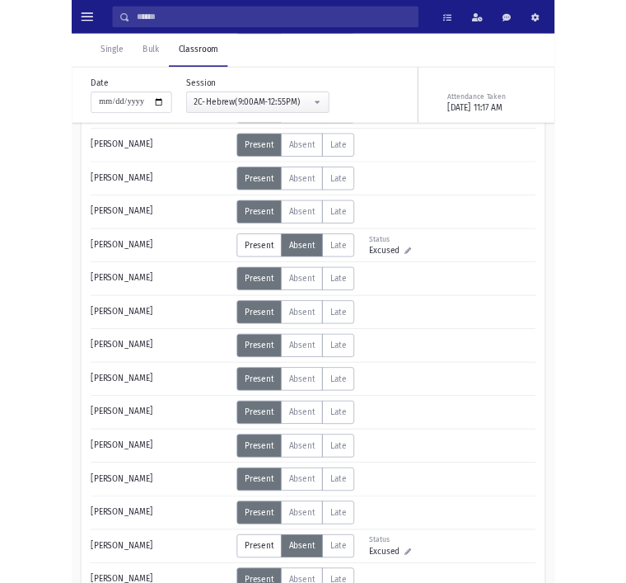
scroll to position [690, 0]
